Goal: Transaction & Acquisition: Purchase product/service

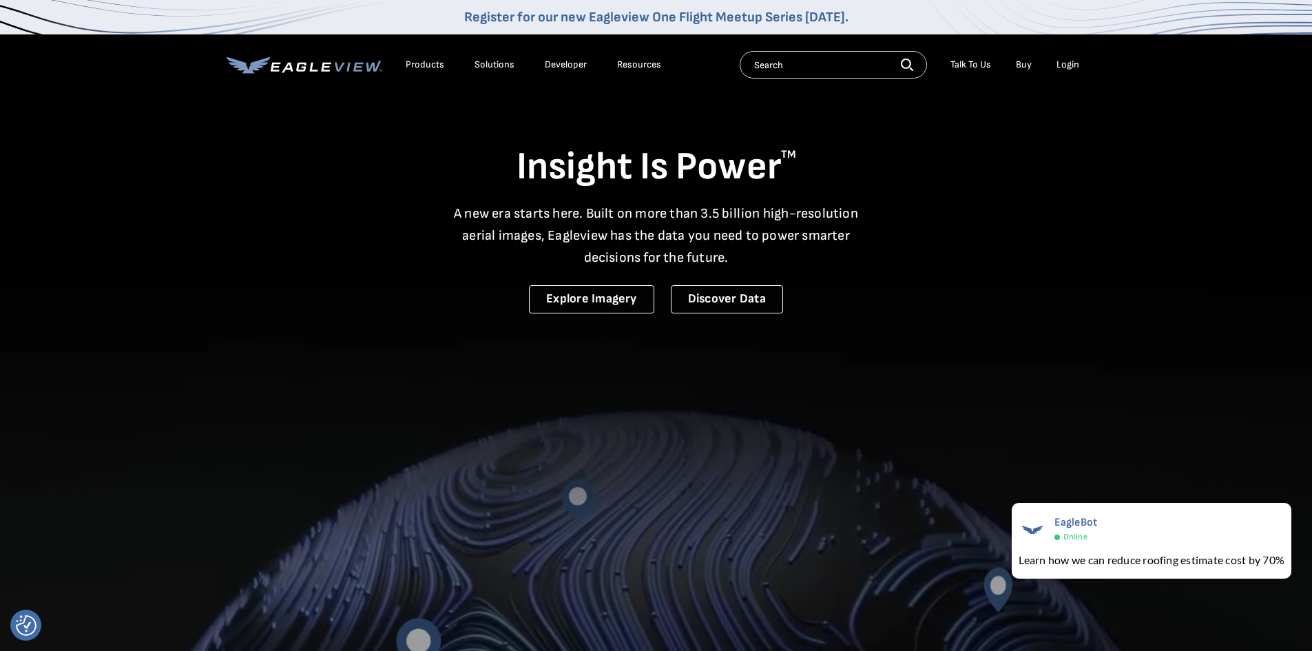
click at [1073, 64] on div "Login" at bounding box center [1068, 65] width 23 height 12
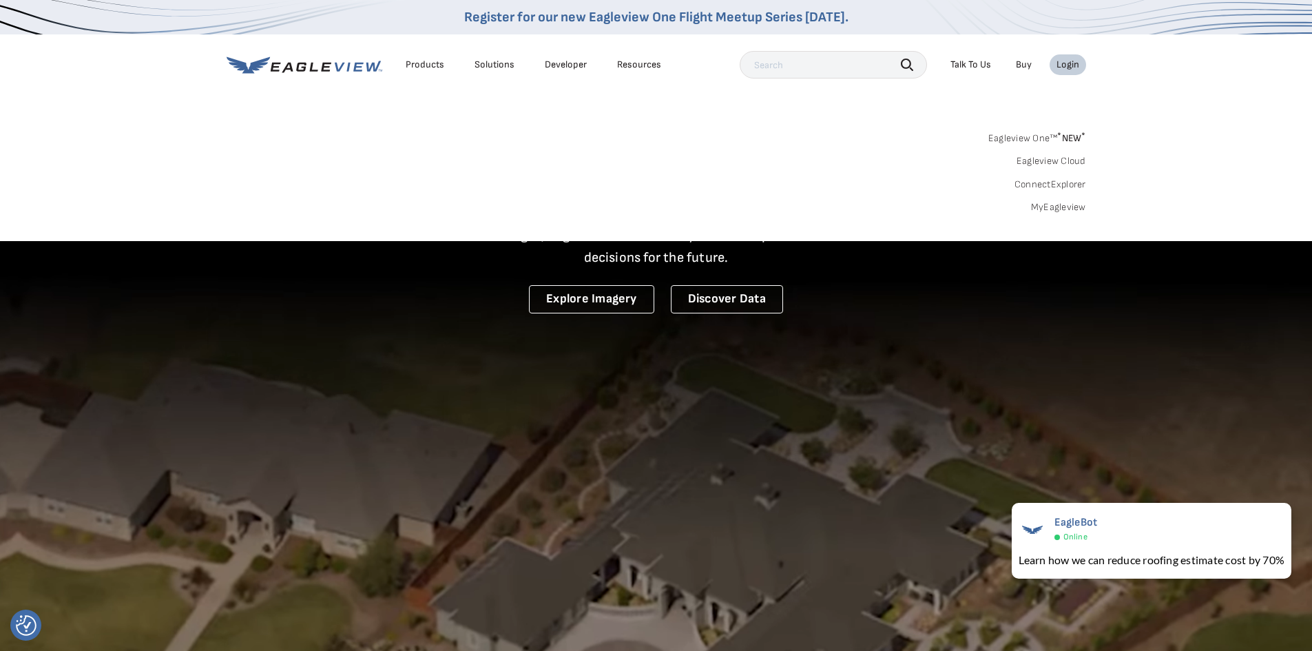
click at [1046, 136] on link "Eagleview One™ * NEW *" at bounding box center [1037, 136] width 98 height 16
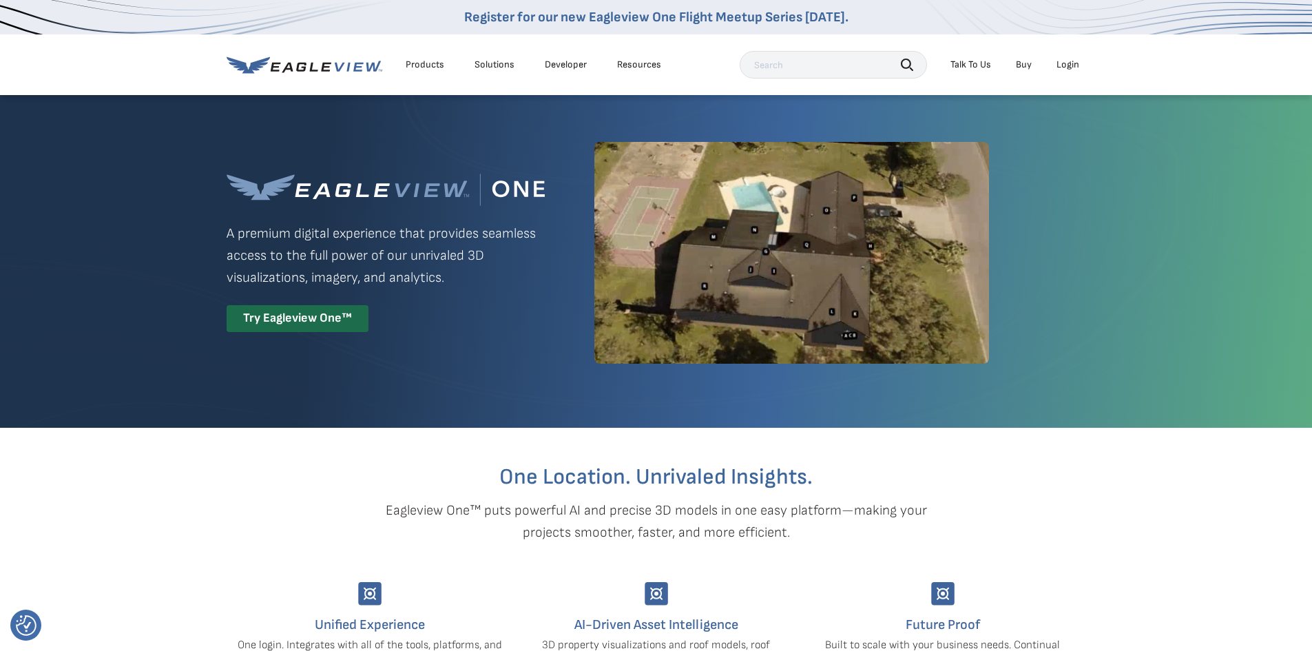
click at [1074, 62] on div "Login" at bounding box center [1068, 65] width 23 height 12
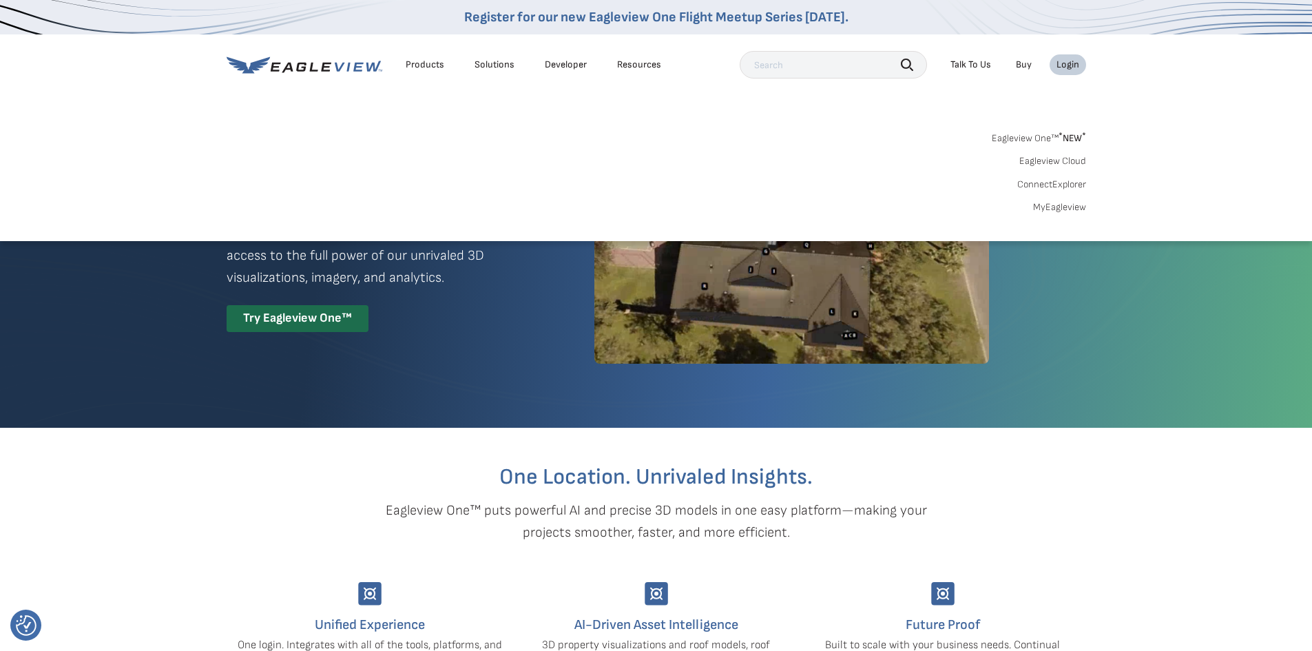
click at [1065, 207] on link "MyEagleview" at bounding box center [1059, 207] width 53 height 12
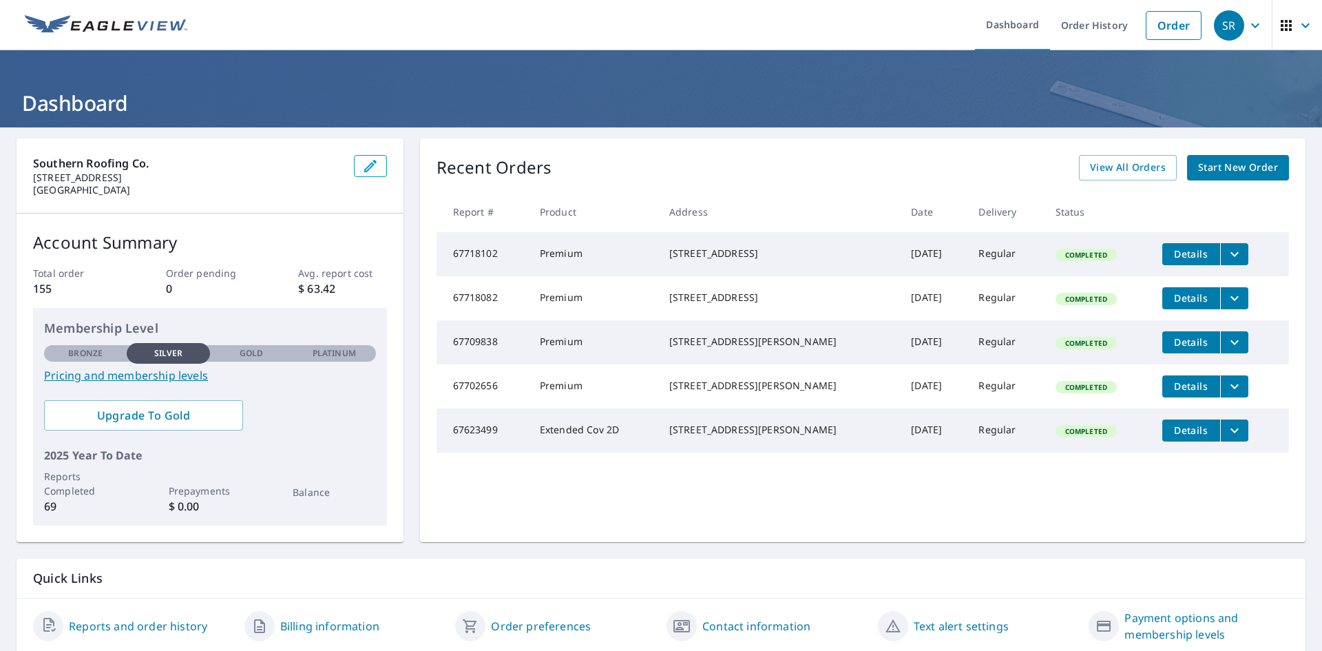
click at [1245, 170] on span "Start New Order" at bounding box center [1238, 167] width 80 height 17
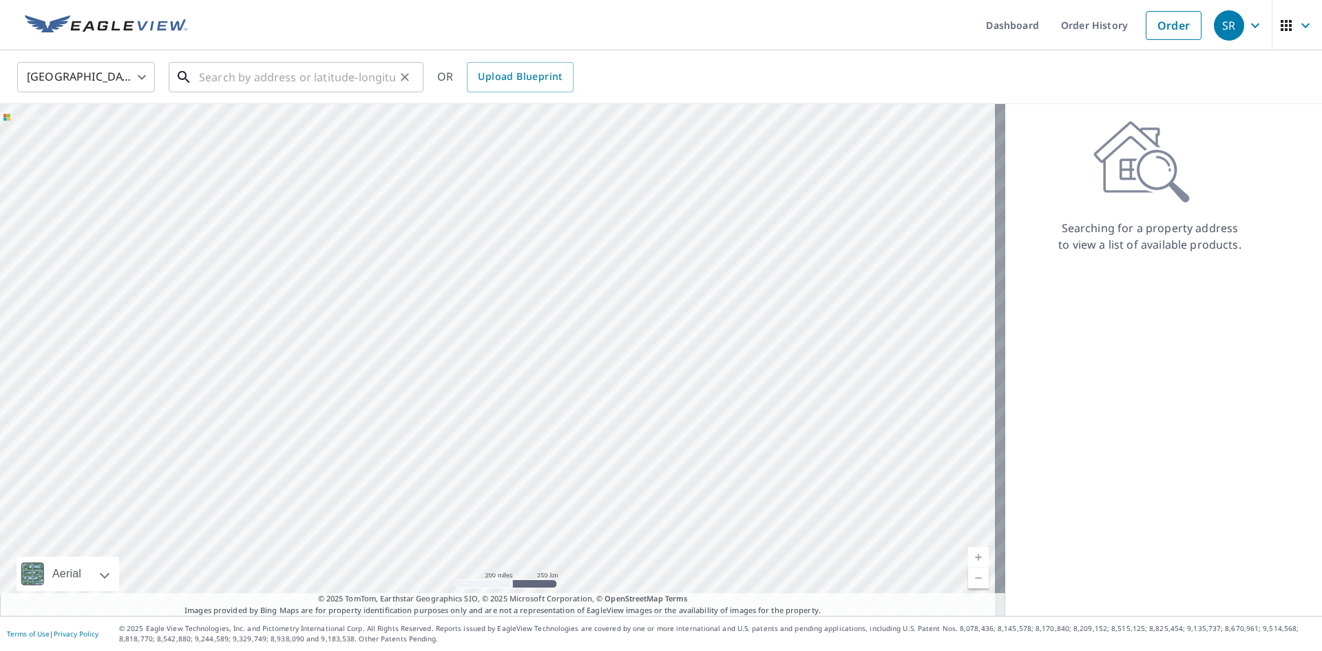
click at [248, 74] on input "text" at bounding box center [297, 77] width 196 height 39
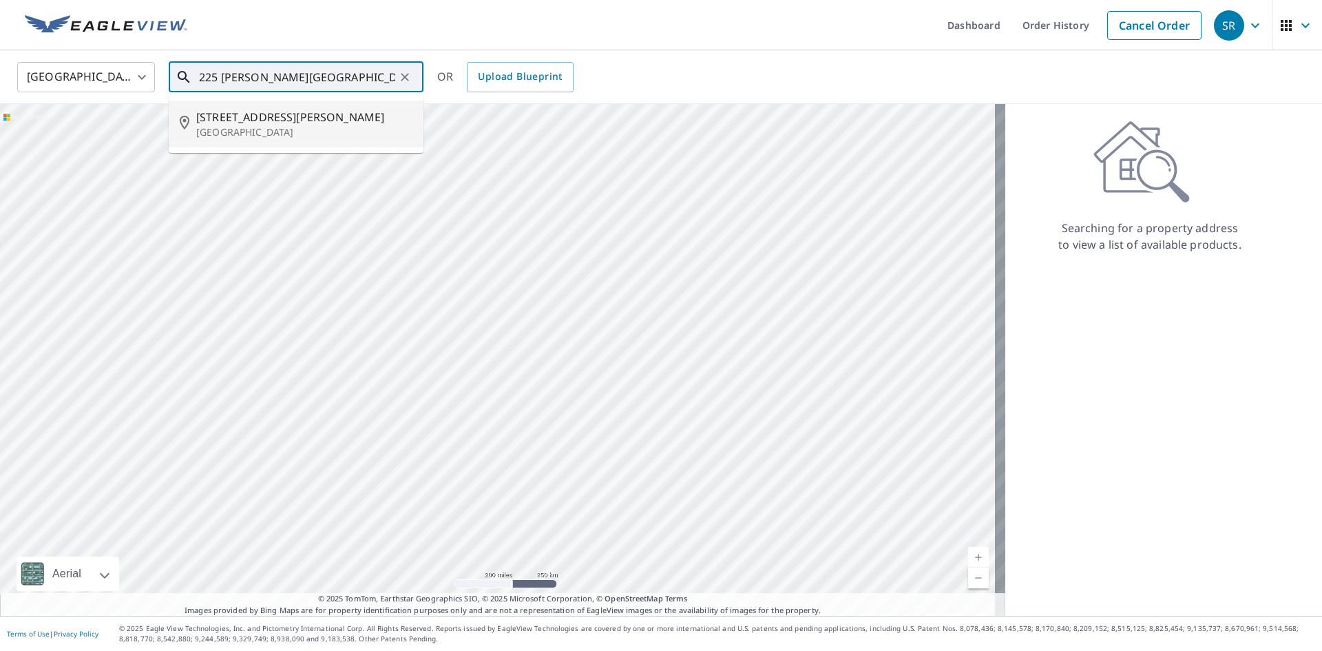
click at [284, 115] on span "225 Dunbar Cave Rd" at bounding box center [304, 117] width 216 height 17
type input "225 Dunbar Cave Rd Clarksville, TN 37043"
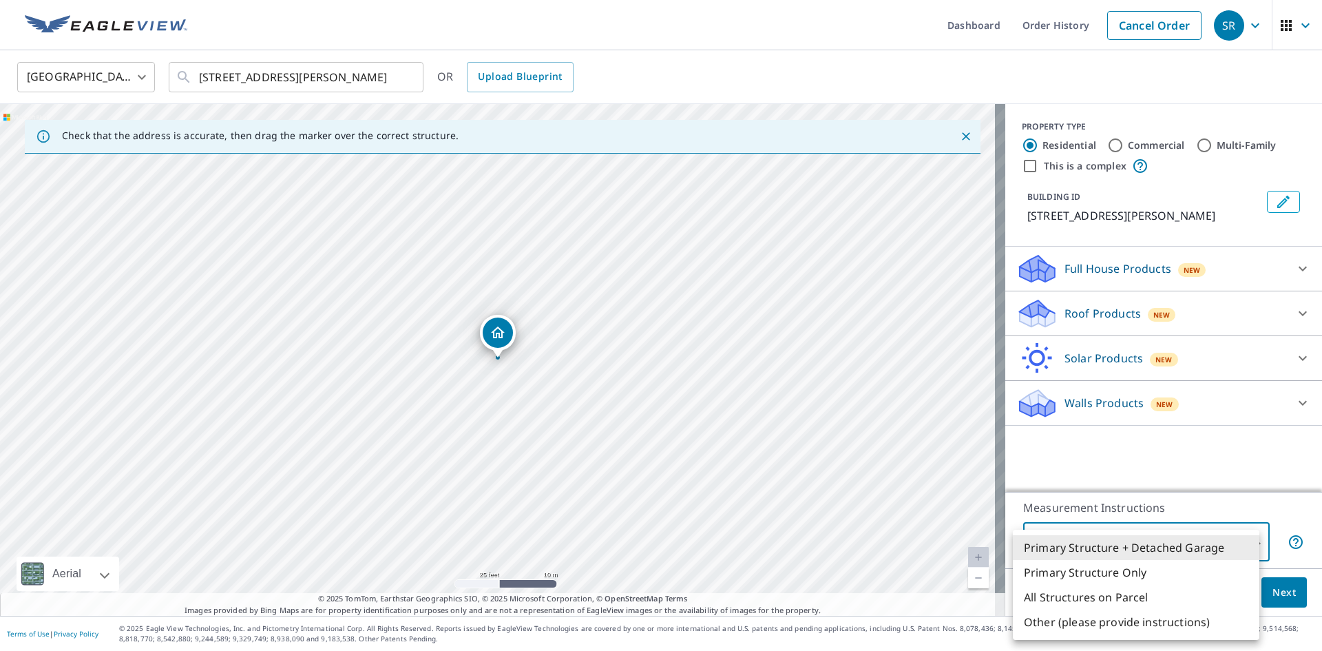
click at [1224, 543] on body "SR SR Dashboard Order History Cancel Order SR United States US ​ 225 Dunbar Cav…" at bounding box center [661, 325] width 1322 height 651
click at [1128, 572] on li "Primary Structure Only" at bounding box center [1136, 572] width 247 height 25
type input "2"
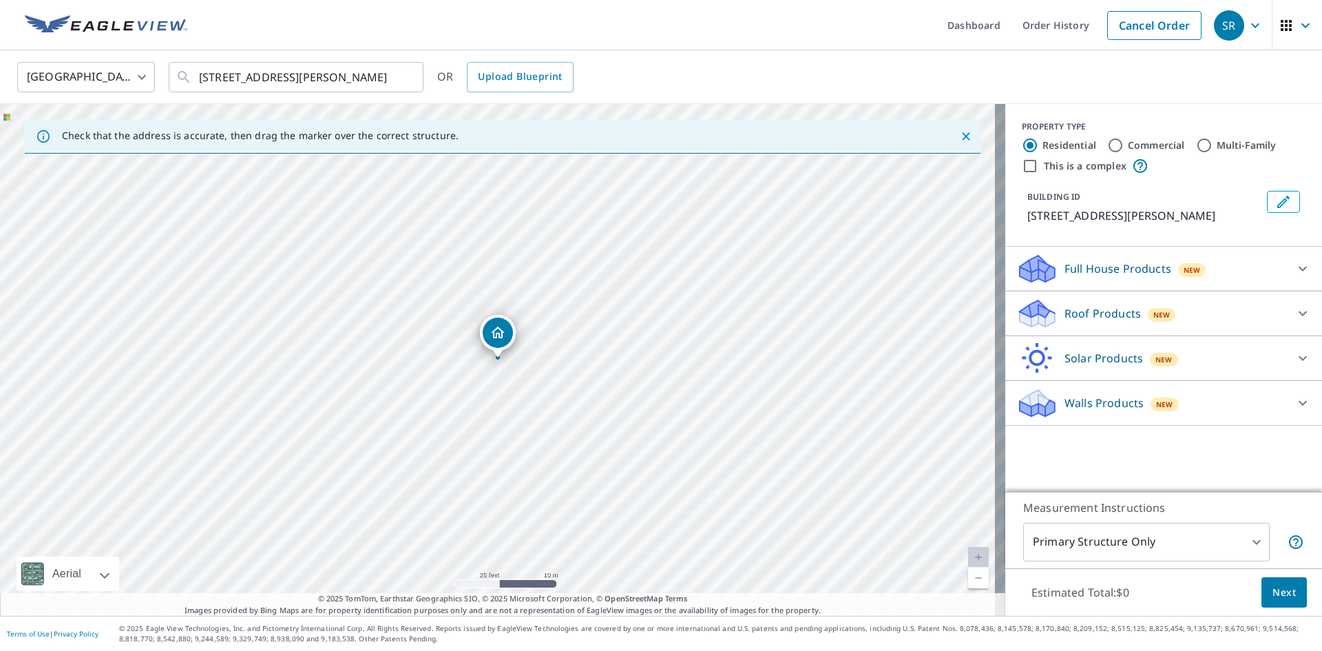
click at [1254, 320] on div "Roof Products New" at bounding box center [1152, 314] width 270 height 32
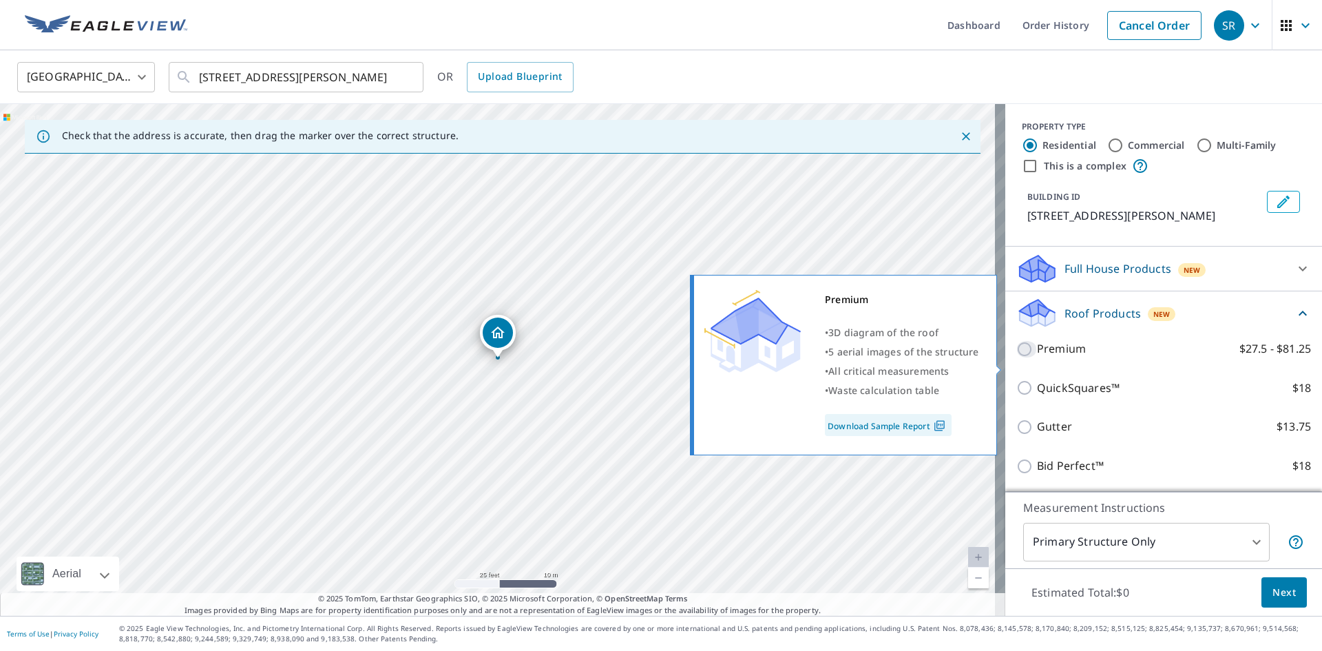
click at [1017, 357] on input "Premium $27.5 - $81.25" at bounding box center [1027, 349] width 21 height 17
checkbox input "true"
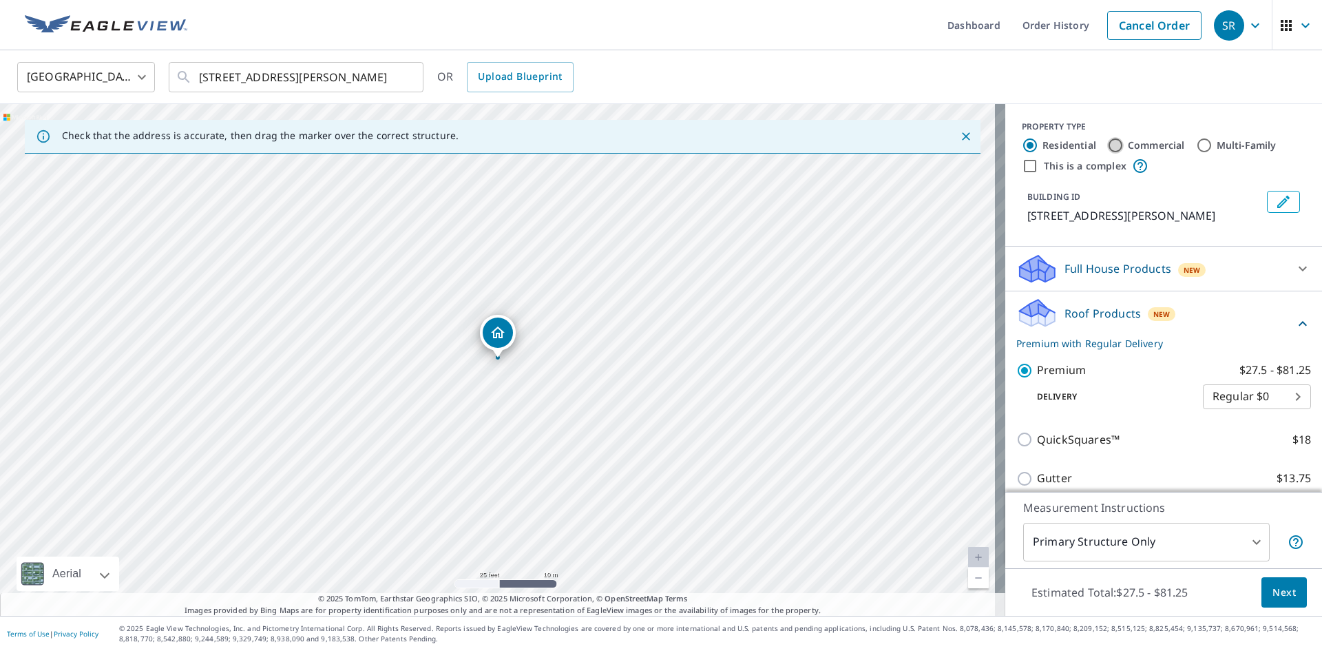
click at [1108, 149] on input "Commercial" at bounding box center [1116, 145] width 17 height 17
radio input "true"
type input "4"
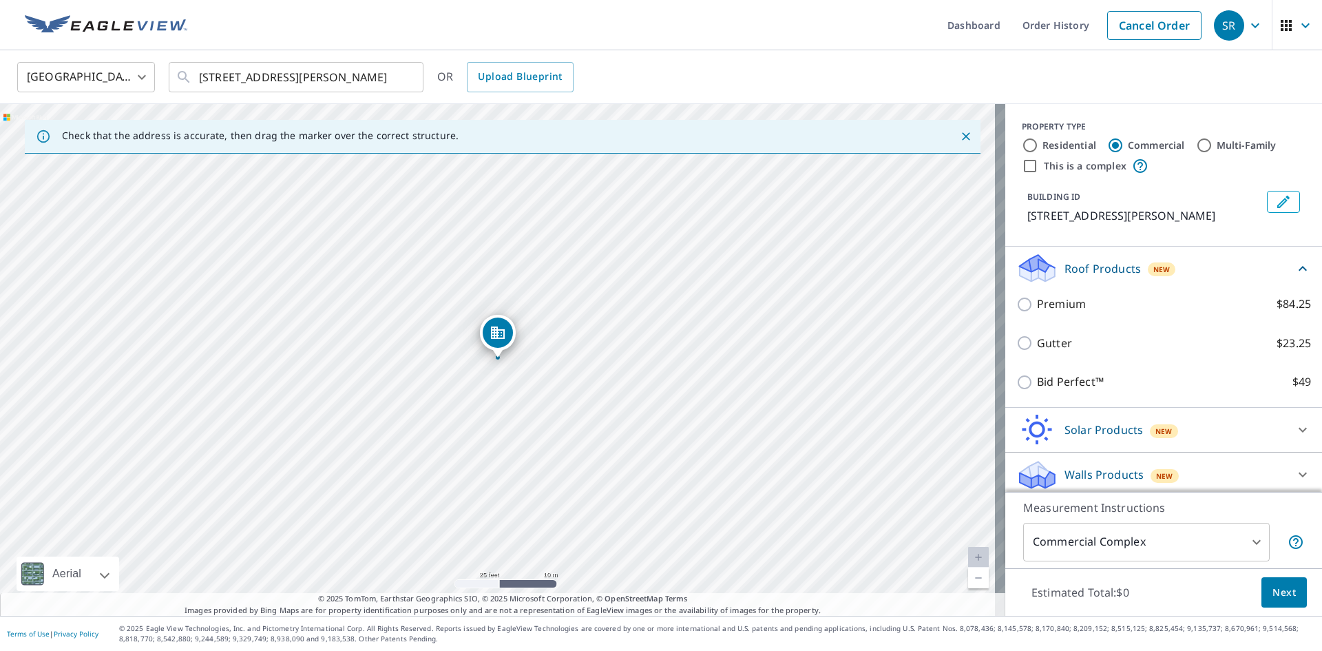
click at [1022, 146] on input "Residential" at bounding box center [1030, 145] width 17 height 17
radio input "true"
type input "1"
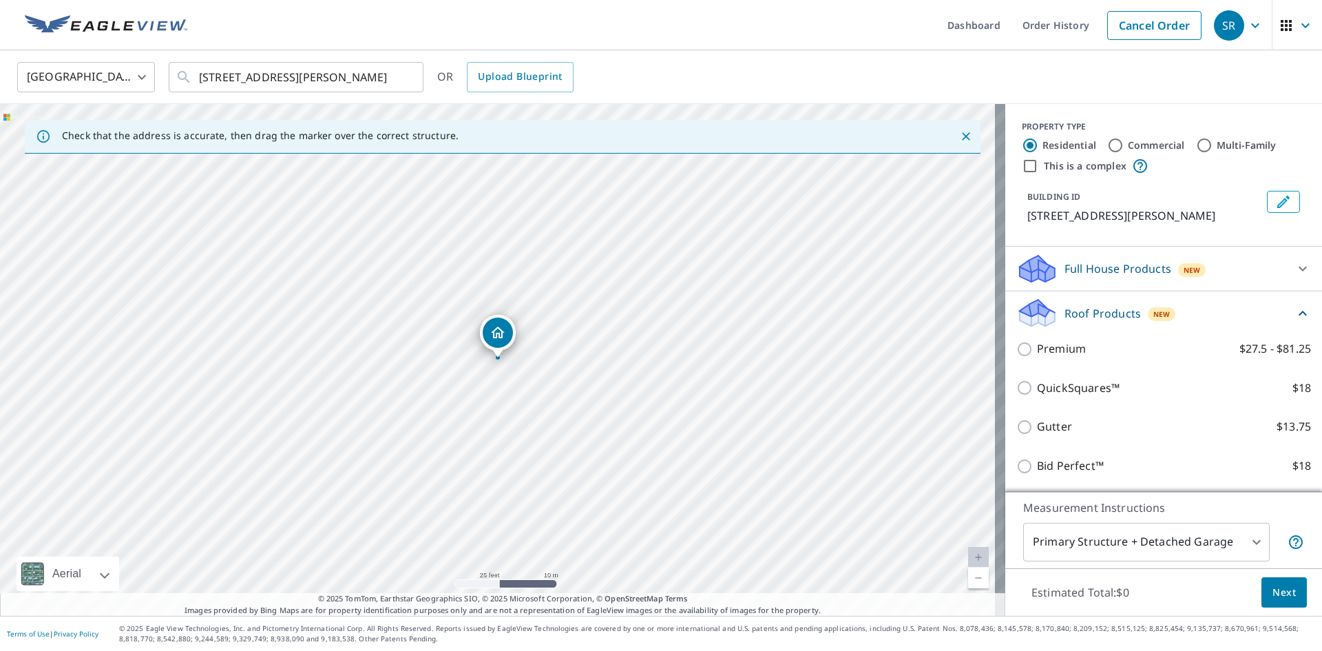
click at [1108, 141] on input "Commercial" at bounding box center [1116, 145] width 17 height 17
radio input "true"
type input "4"
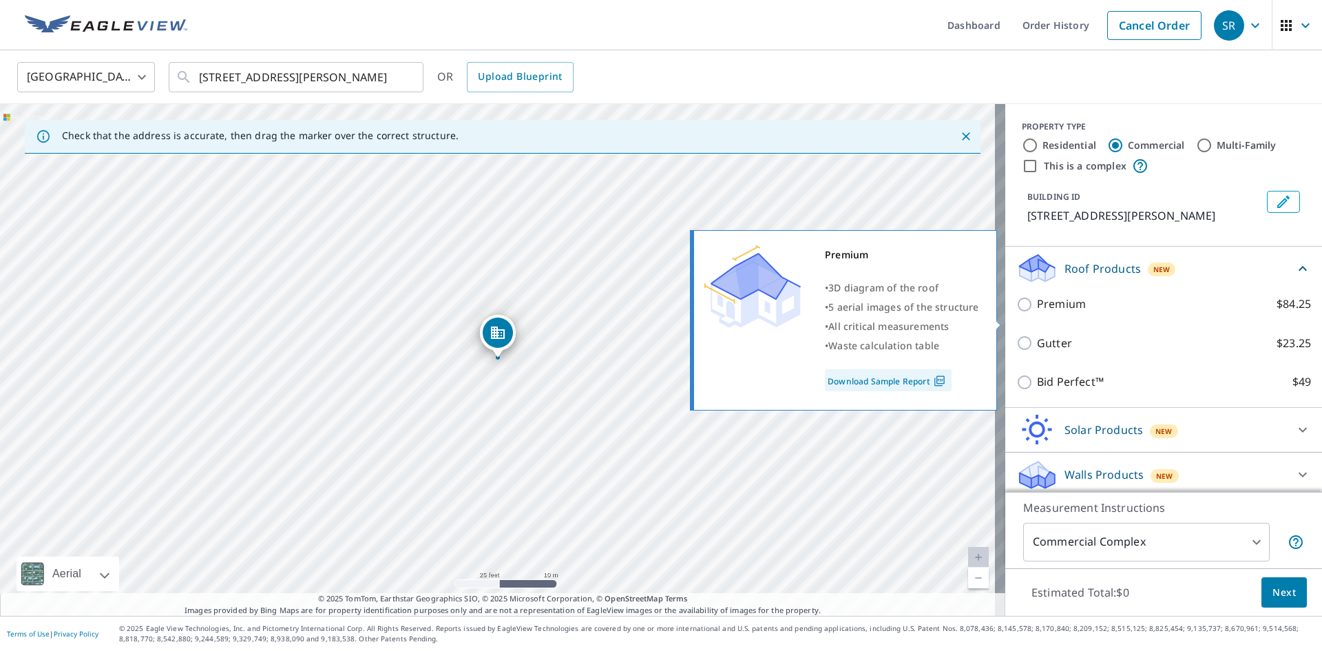
click at [1017, 313] on input "Premium $84.25" at bounding box center [1027, 304] width 21 height 17
checkbox input "true"
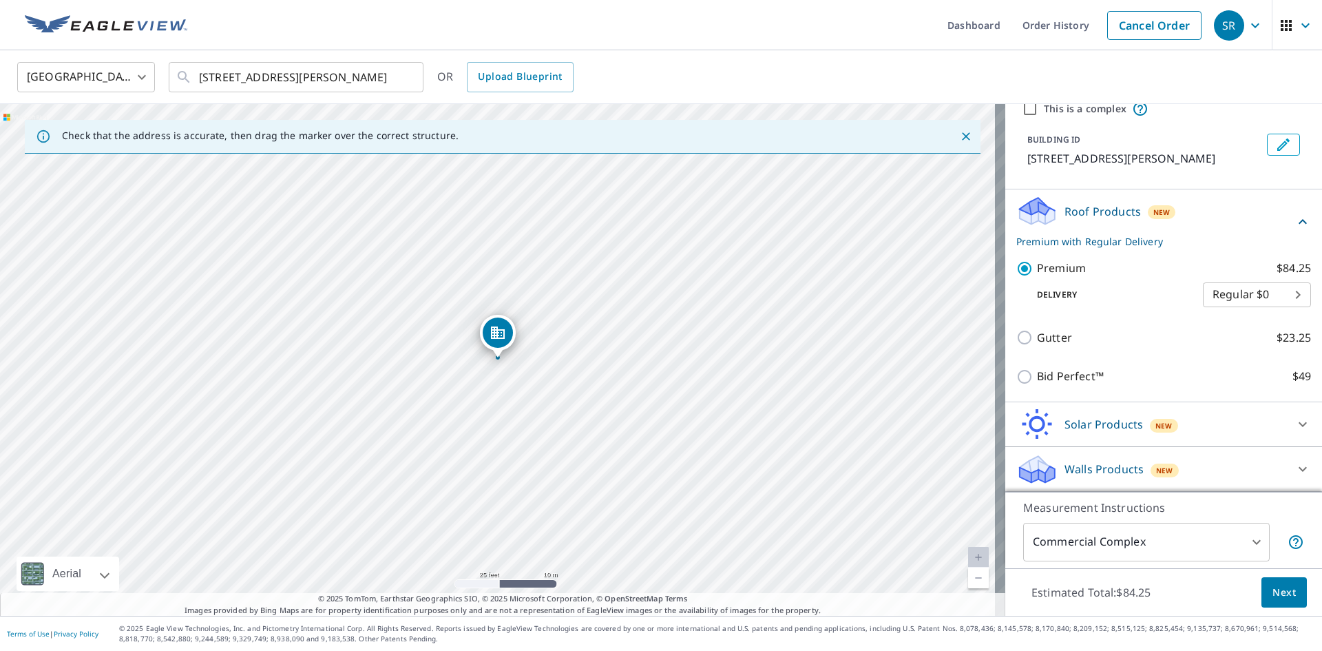
scroll to position [74, 0]
click at [1182, 543] on body "SR SR Dashboard Order History Cancel Order SR United States US ​ 225 Dunbar Cav…" at bounding box center [661, 325] width 1322 height 651
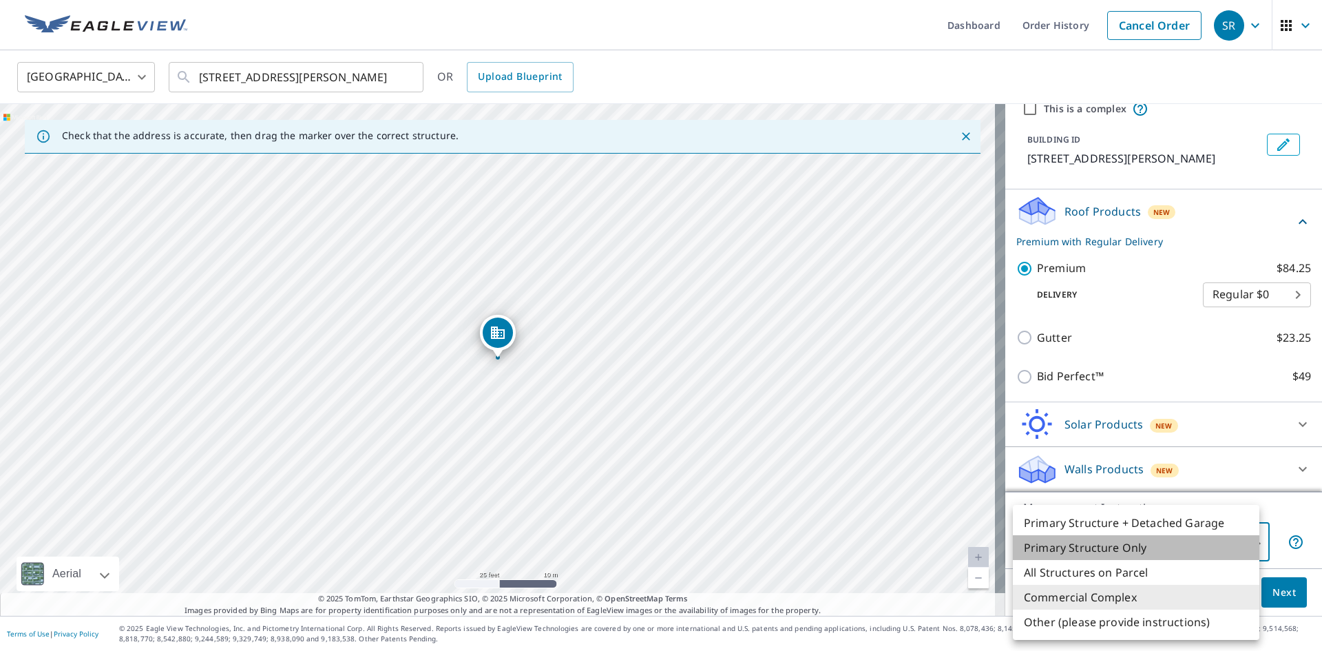
click at [1120, 550] on li "Primary Structure Only" at bounding box center [1136, 547] width 247 height 25
type input "2"
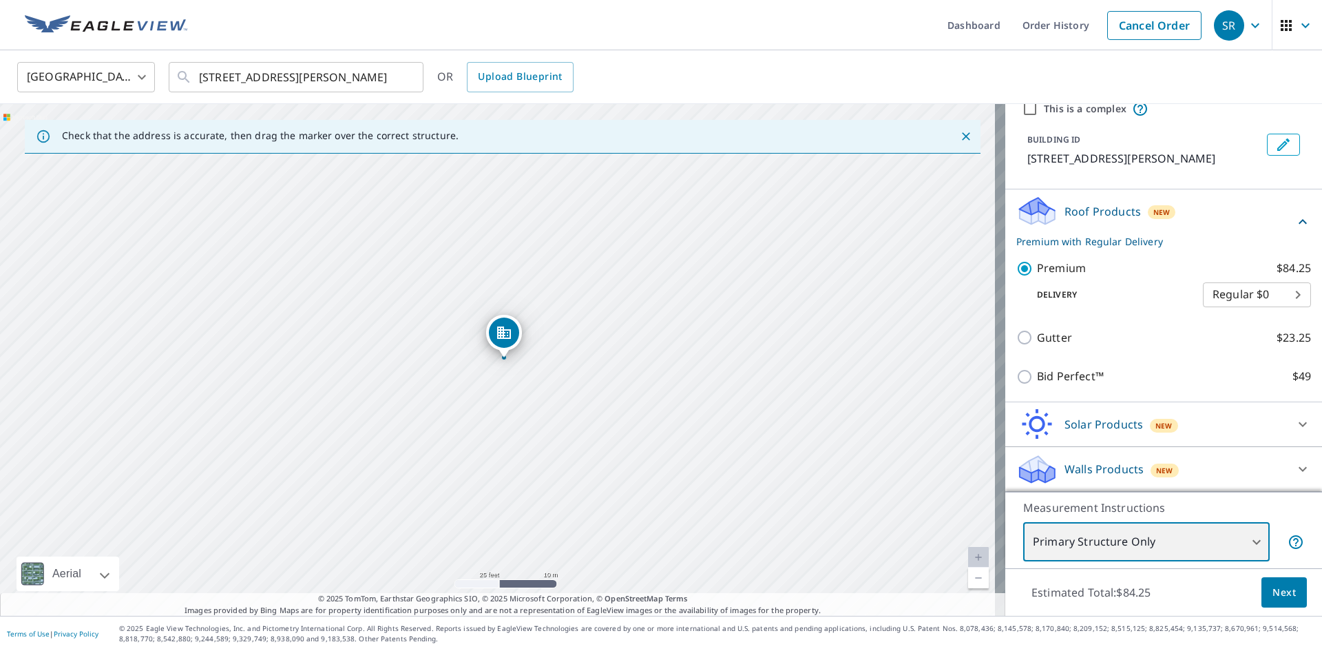
click at [532, 368] on div "225 Dunbar Cave Rd Clarksville, TN 37043" at bounding box center [503, 360] width 1006 height 512
click at [510, 367] on div "225 Dunbar Cave Rd Clarksville, TN 37043" at bounding box center [503, 360] width 1006 height 512
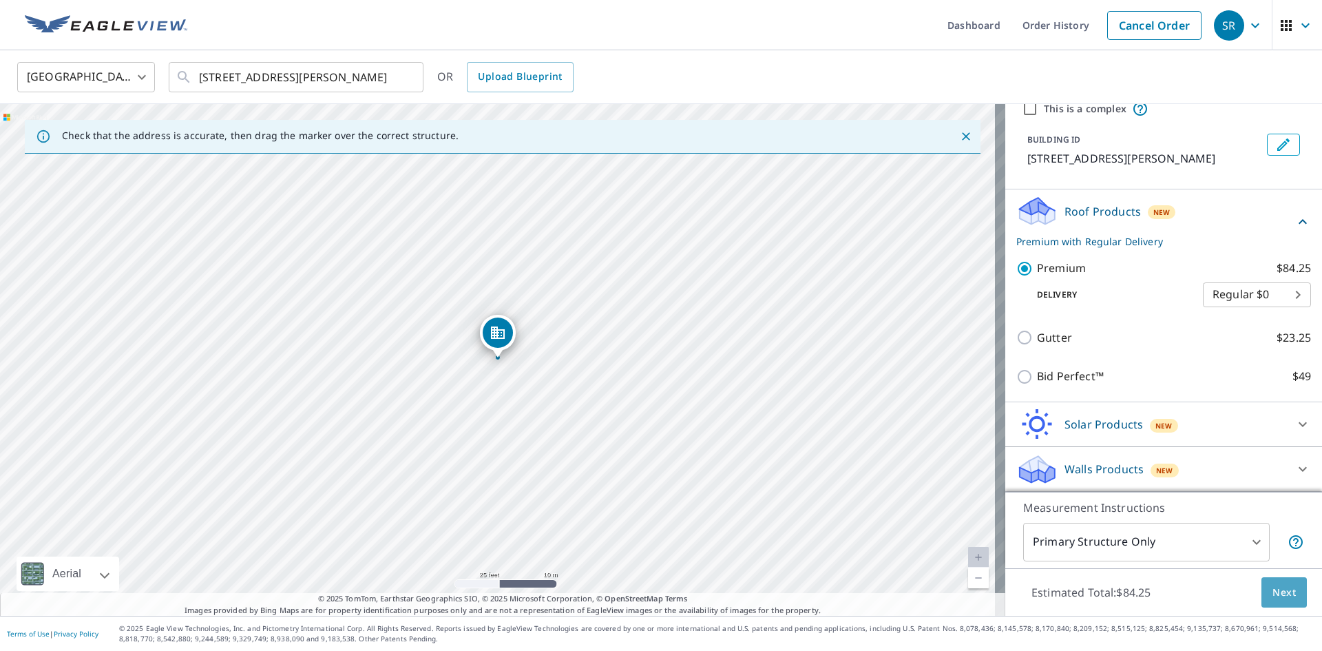
click at [1274, 594] on span "Next" at bounding box center [1284, 592] width 23 height 17
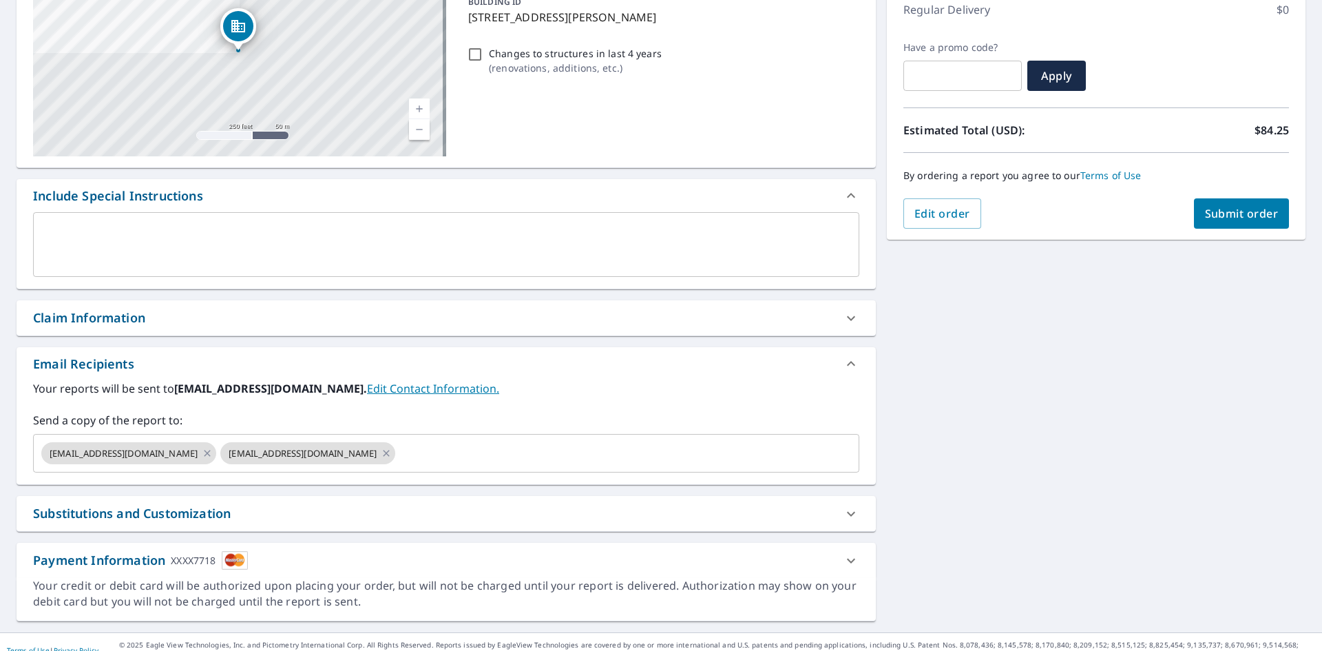
scroll to position [216, 0]
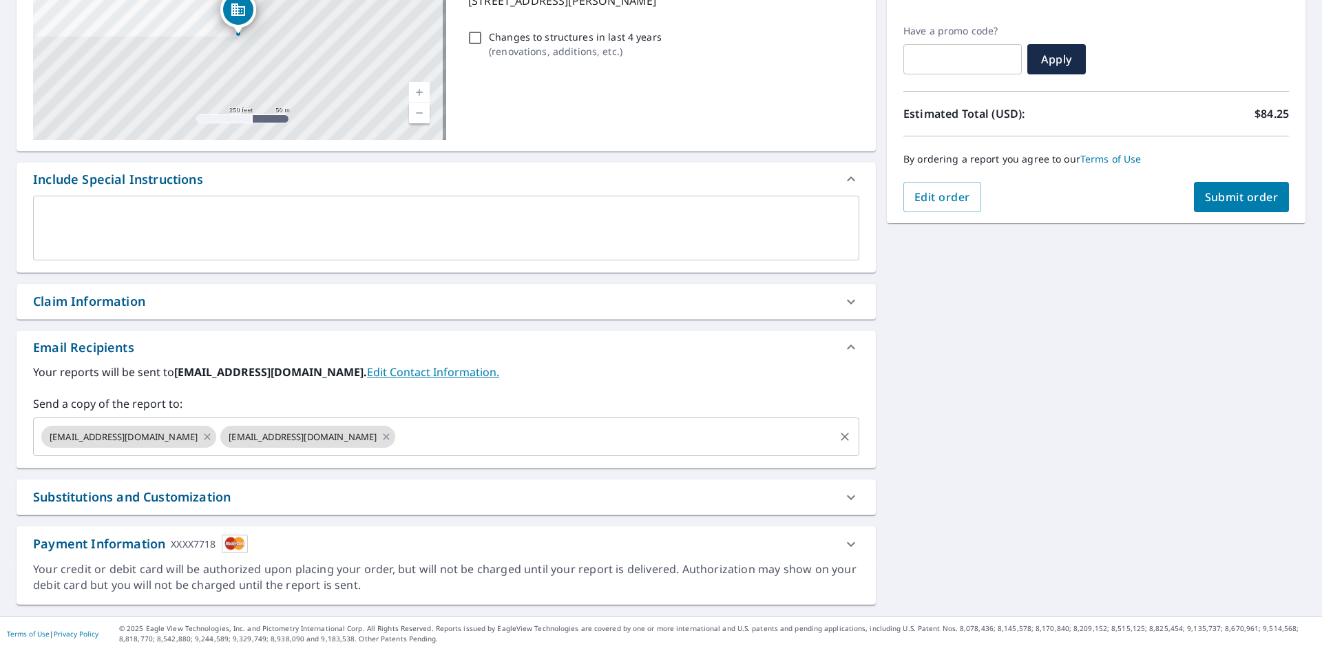
click at [202, 436] on icon at bounding box center [207, 436] width 11 height 15
click at [202, 439] on icon at bounding box center [207, 436] width 11 height 15
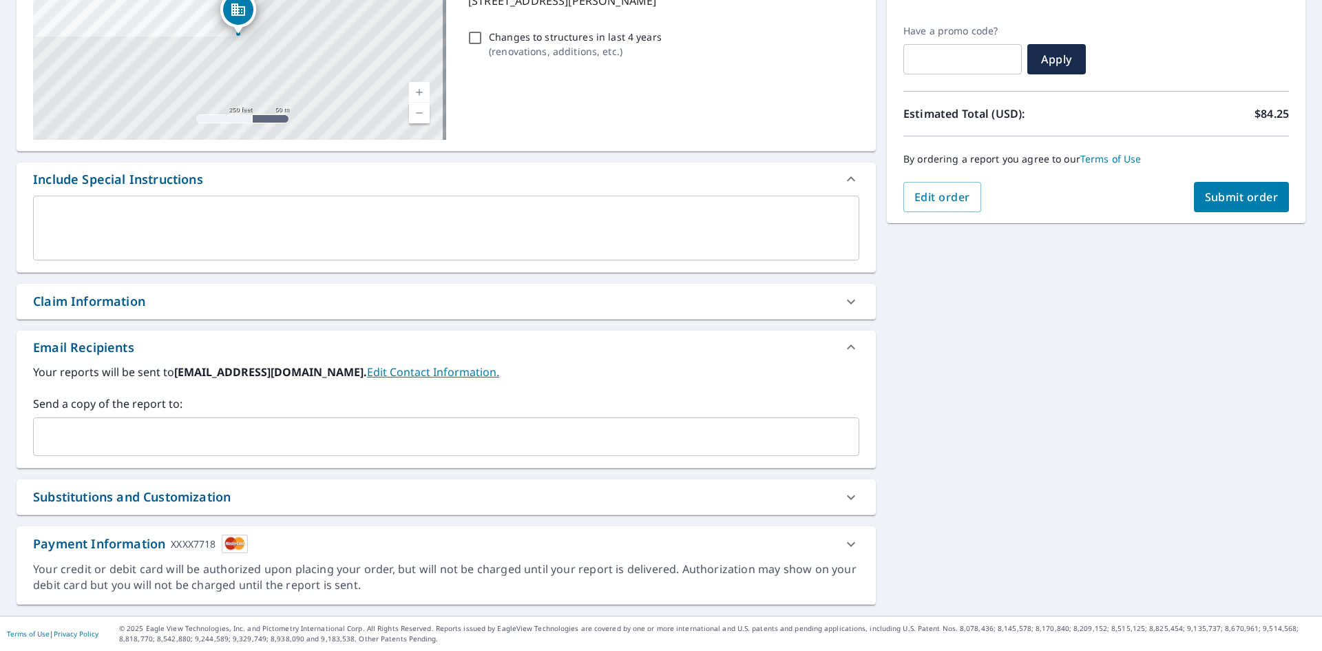
click at [153, 439] on input "text" at bounding box center [435, 437] width 793 height 26
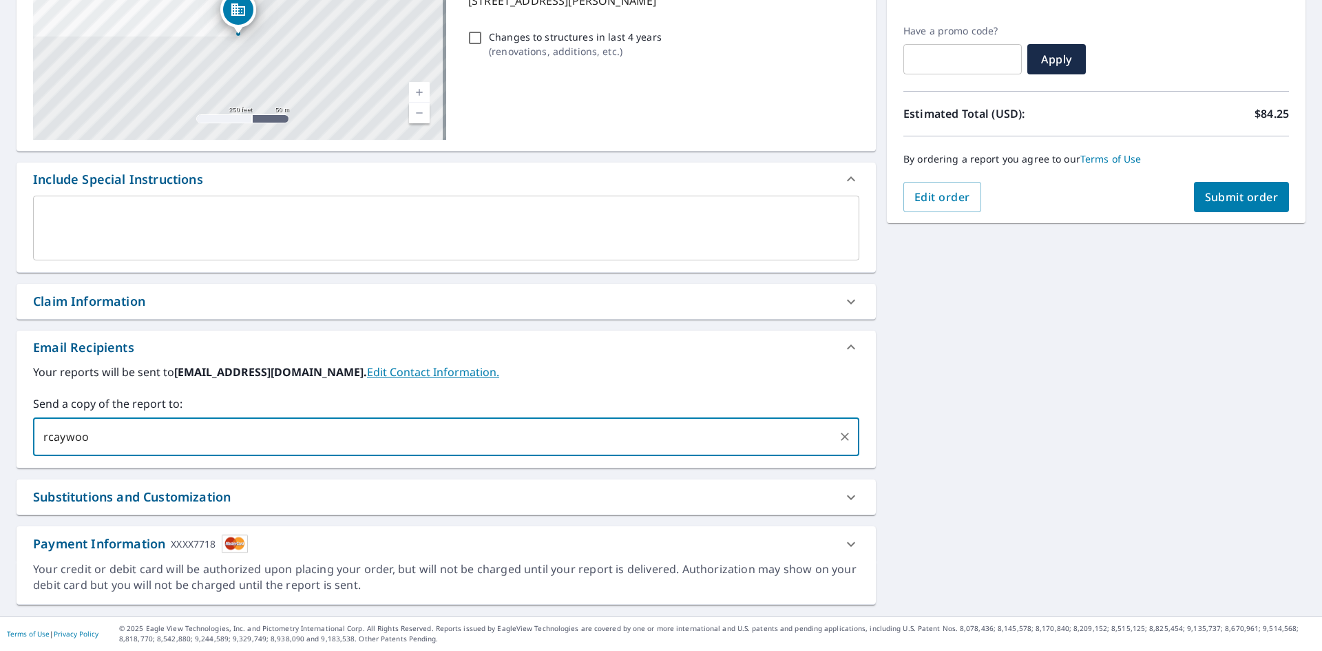
type input "rcaywood"
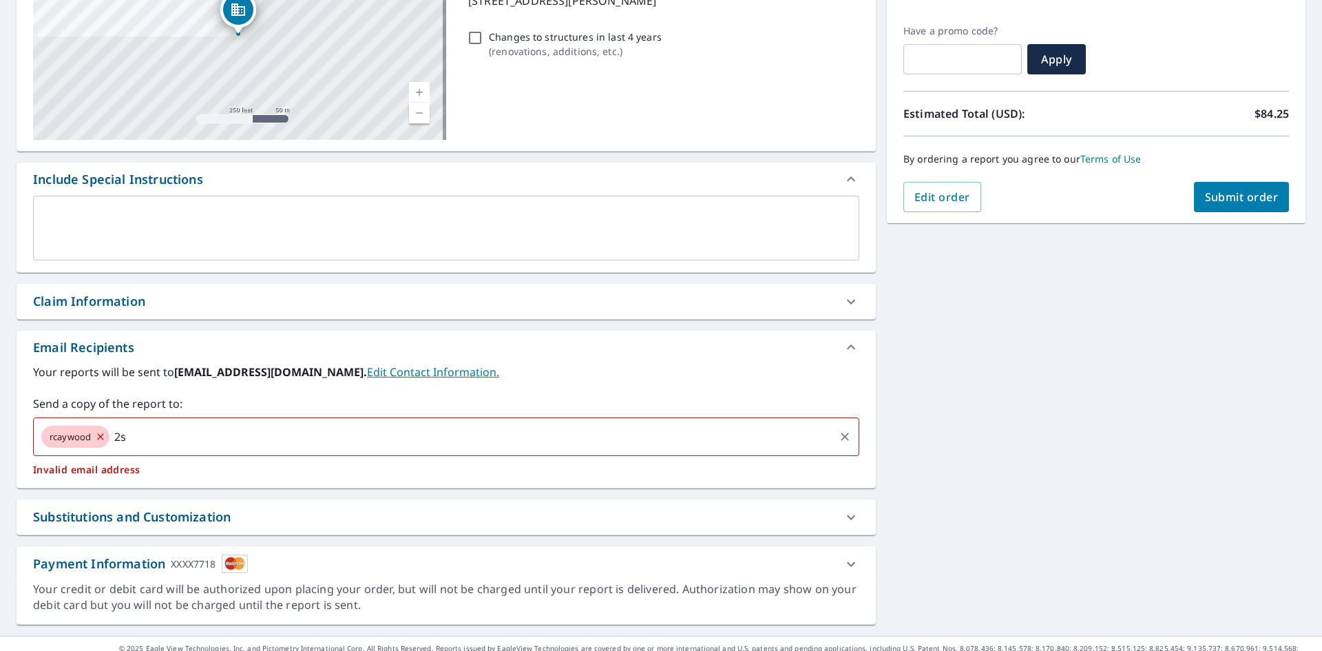
type input "2"
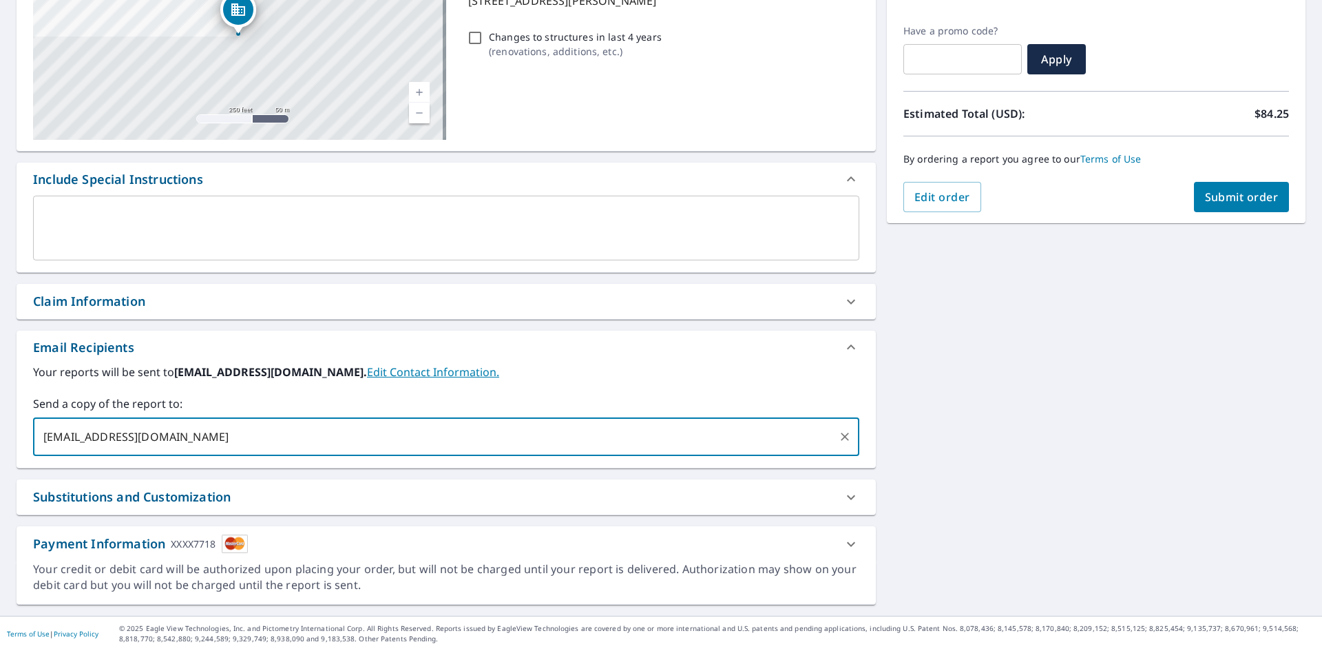
type input "rcaywood@srctn.com"
type input "jfriedl@srctn.com"
click at [373, 437] on input "jfriedl@srctn.com" at bounding box center [525, 437] width 614 height 26
click at [1228, 189] on button "Submit order" at bounding box center [1242, 197] width 96 height 30
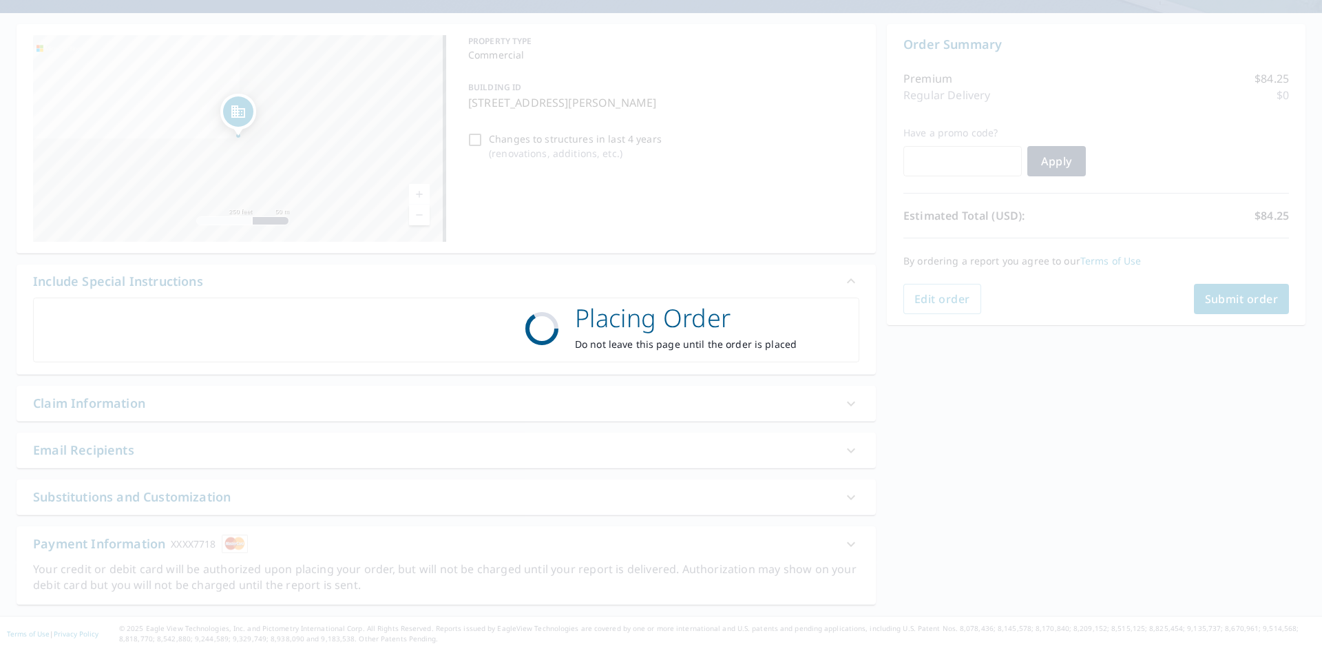
scroll to position [114, 0]
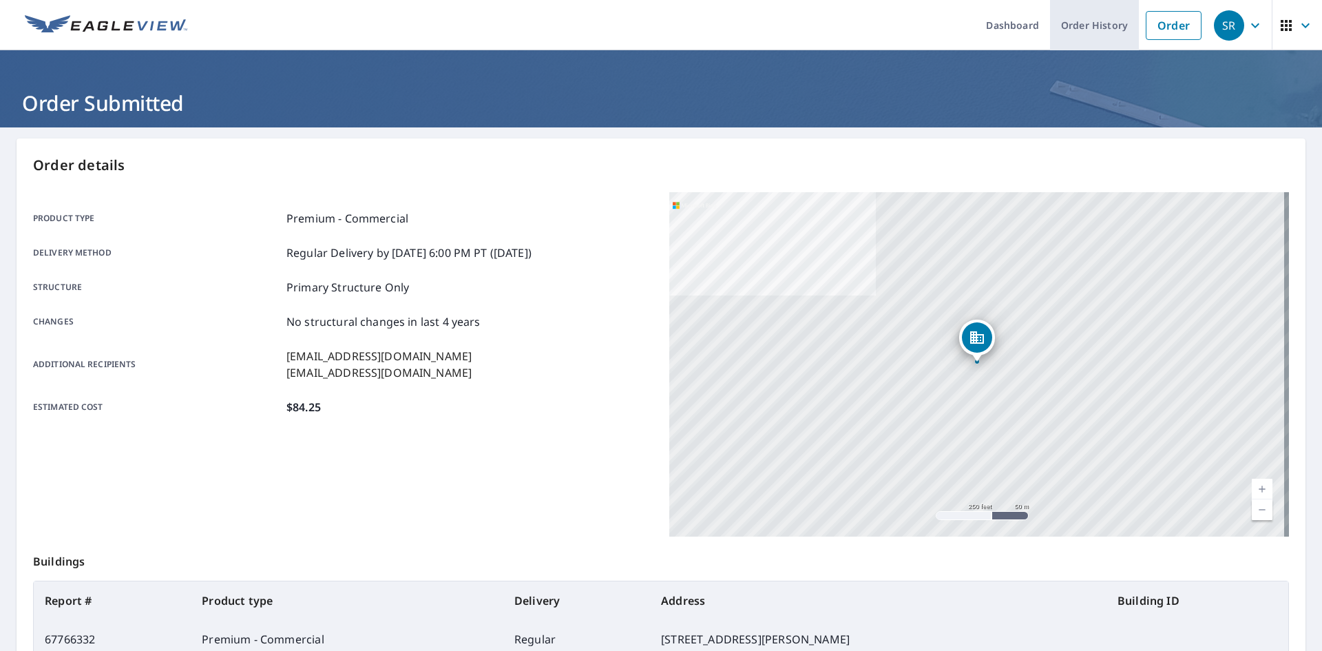
click at [1073, 21] on link "Order History" at bounding box center [1094, 25] width 89 height 50
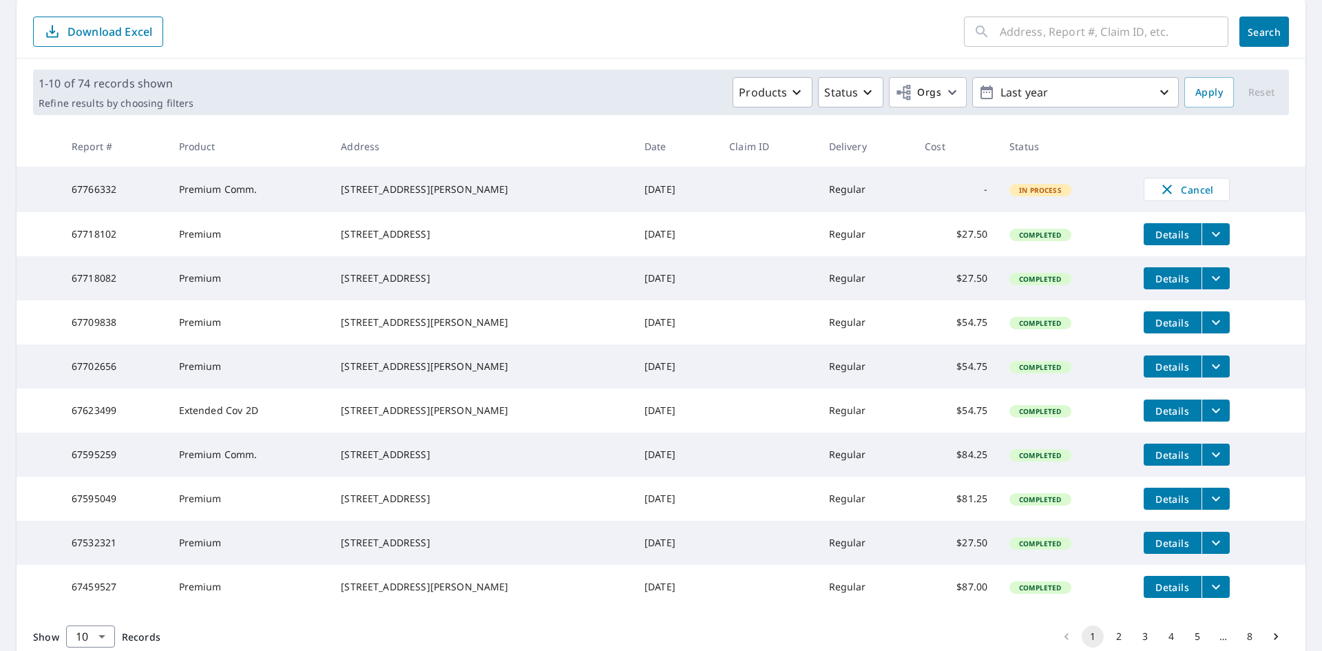
scroll to position [207, 0]
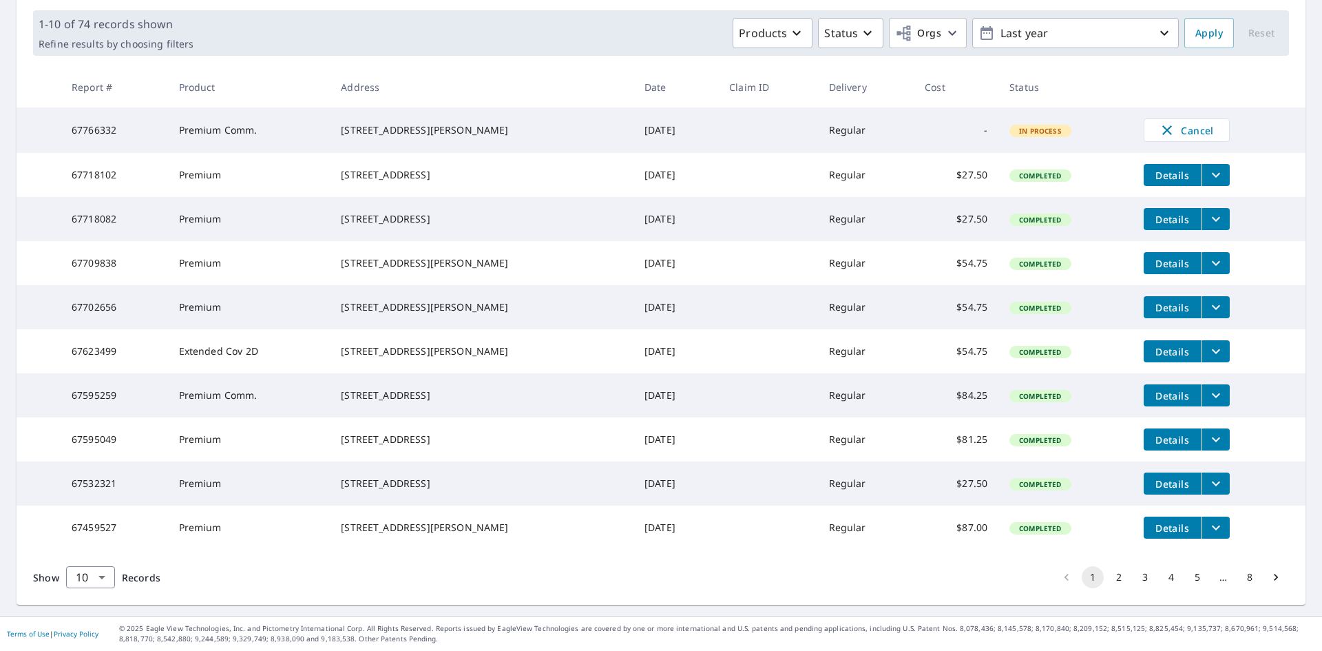
click at [1162, 270] on span "Details" at bounding box center [1172, 263] width 41 height 13
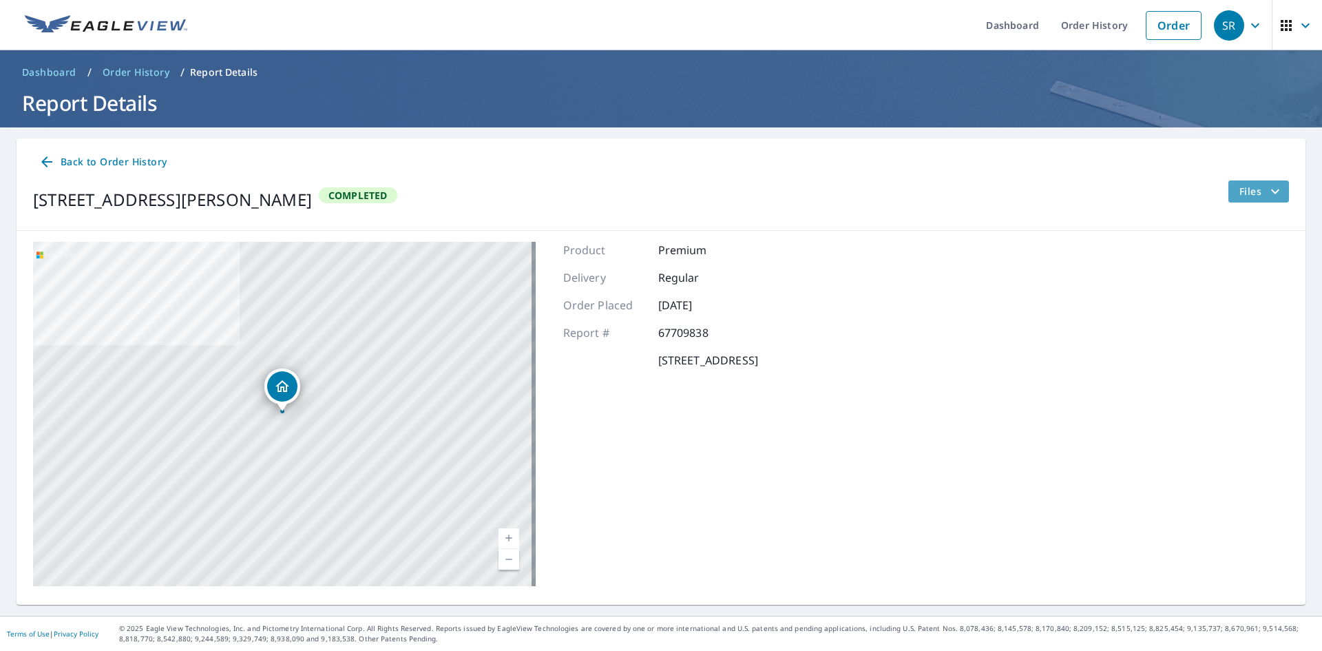
click at [1267, 192] on icon "filesDropdownBtn-67709838" at bounding box center [1275, 191] width 17 height 17
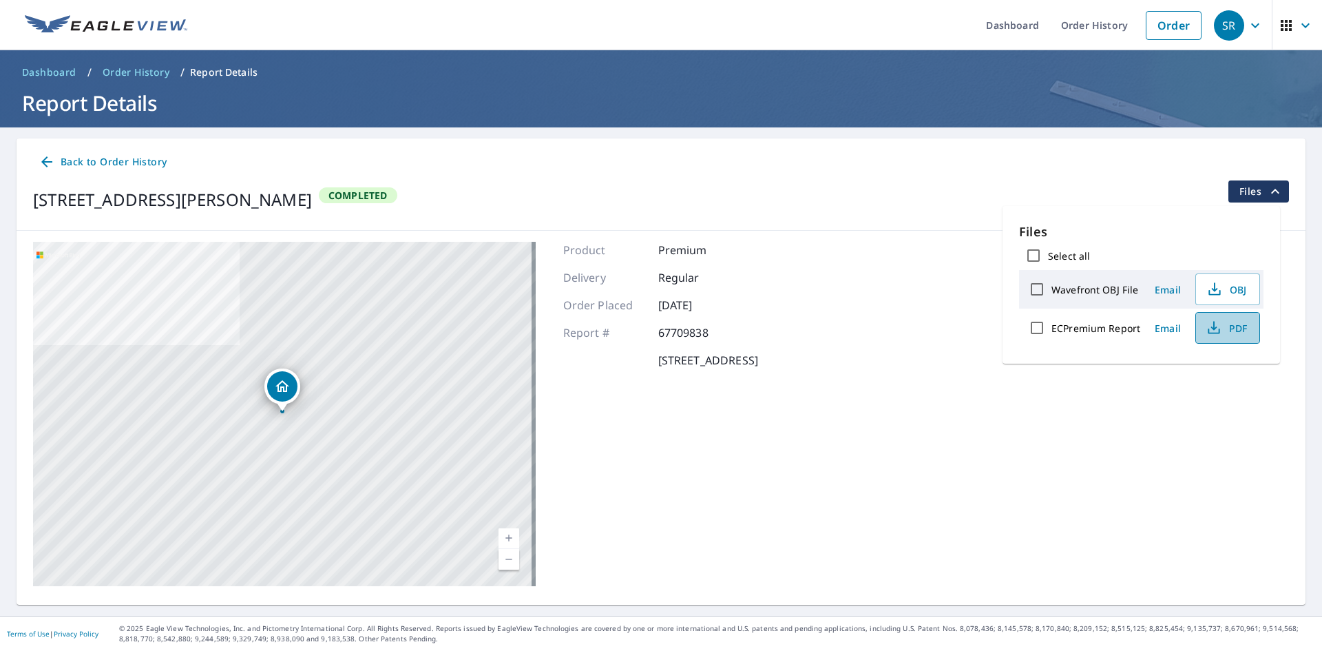
click at [1198, 320] on button "PDF" at bounding box center [1228, 328] width 65 height 32
